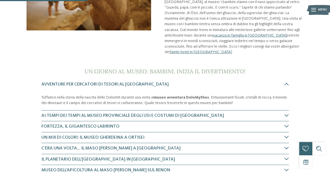
scroll to position [111, 0]
click at [288, 124] on icon at bounding box center [287, 126] width 4 height 4
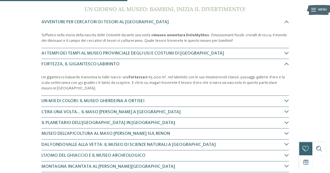
scroll to position [175, 0]
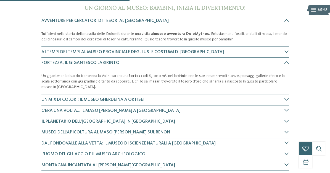
click at [285, 172] on icon at bounding box center [287, 175] width 4 height 4
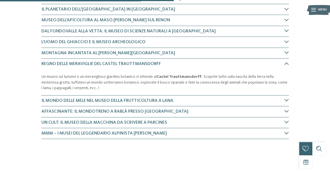
scroll to position [309, 0]
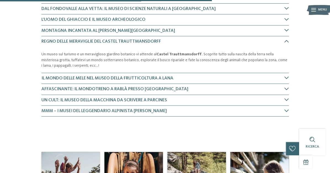
click at [288, 87] on icon at bounding box center [287, 89] width 4 height 4
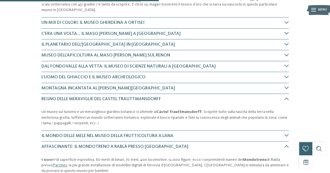
scroll to position [252, 0]
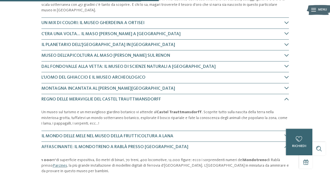
click at [287, 42] on icon at bounding box center [287, 44] width 4 height 4
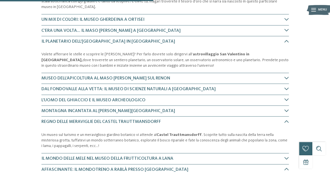
scroll to position [255, 0]
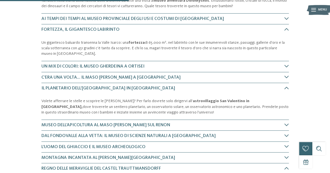
click at [286, 122] on icon at bounding box center [287, 124] width 4 height 4
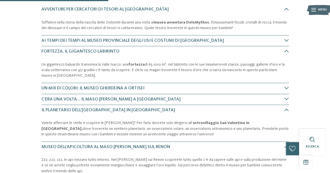
scroll to position [182, 0]
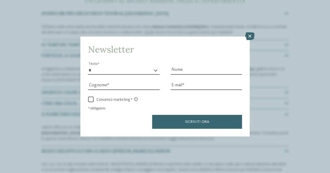
click at [250, 40] on icon at bounding box center [249, 36] width 9 height 8
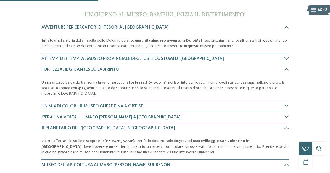
scroll to position [166, 0]
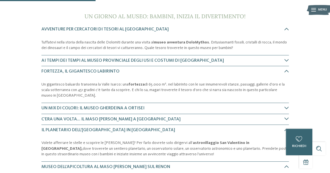
click at [141, 82] on strong "fortezza" at bounding box center [137, 84] width 16 height 4
click at [136, 82] on strong "fortezza" at bounding box center [137, 84] width 16 height 4
click at [221, 82] on p "Un gigantesco baluardo transenna la [GEOGRAPHIC_DATA]: una fortezza di 65.000 m…" at bounding box center [165, 90] width 248 height 17
click at [111, 69] on span "Fortezza, il gigantesco labirinto" at bounding box center [80, 71] width 78 height 4
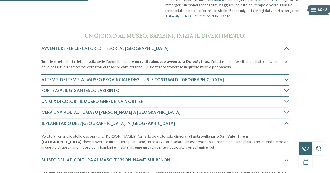
scroll to position [147, 0]
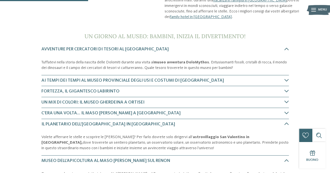
click at [163, 47] on span "Avventure per cercatori di tesori al [GEOGRAPHIC_DATA]" at bounding box center [104, 49] width 127 height 4
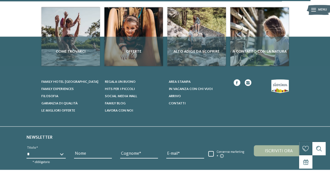
scroll to position [485, 0]
